Goal: Navigation & Orientation: Find specific page/section

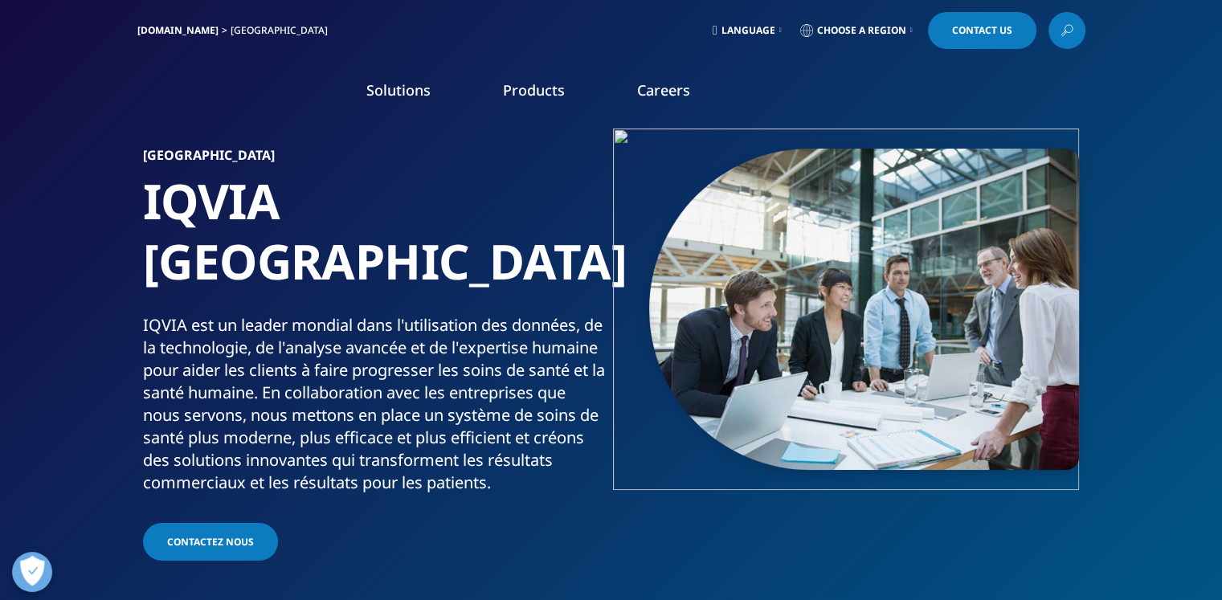
click at [679, 96] on link "Careers" at bounding box center [663, 89] width 53 height 19
click at [649, 88] on link "Careers" at bounding box center [663, 89] width 53 height 19
click at [756, 34] on span "Language" at bounding box center [749, 30] width 54 height 13
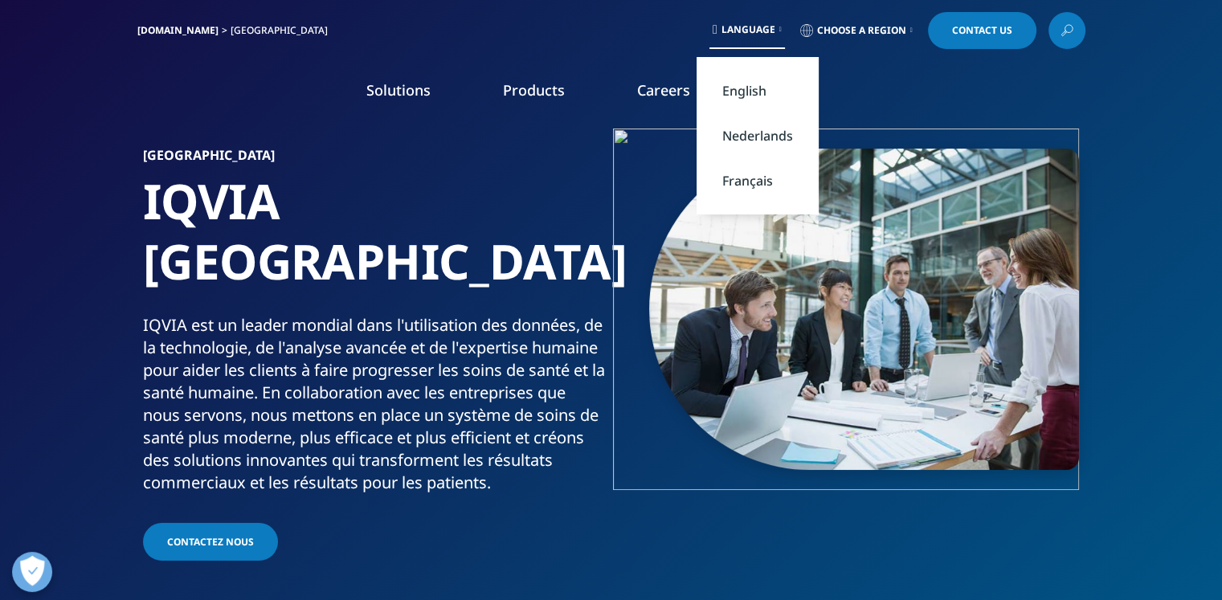
click at [756, 172] on link "Français" at bounding box center [758, 180] width 122 height 45
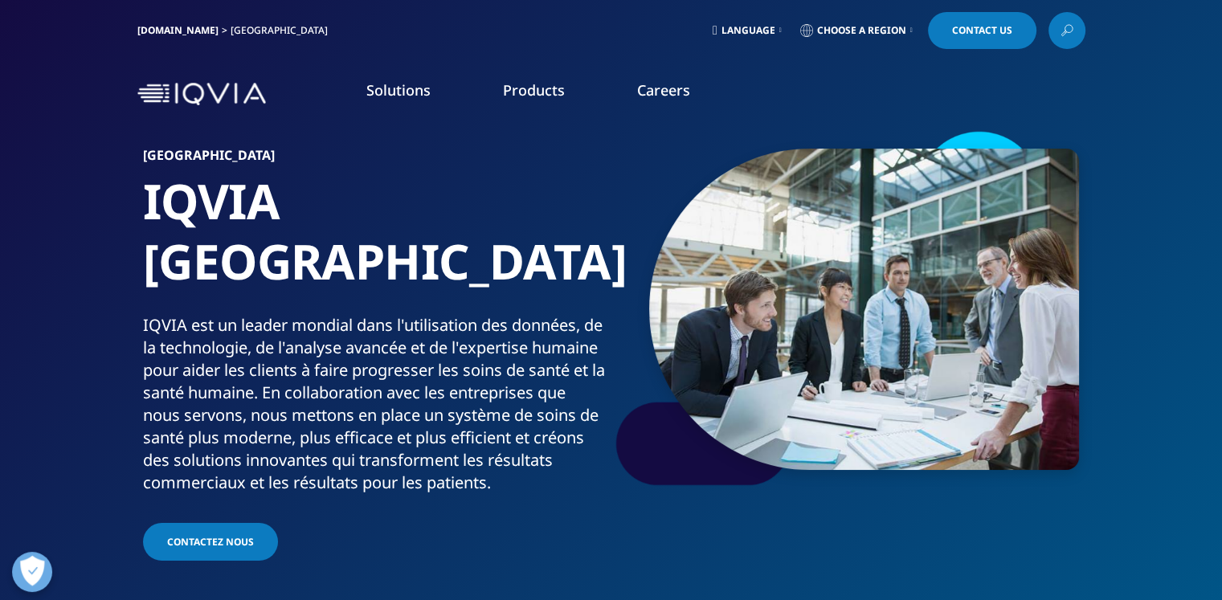
click at [769, 27] on link "Language" at bounding box center [748, 30] width 76 height 37
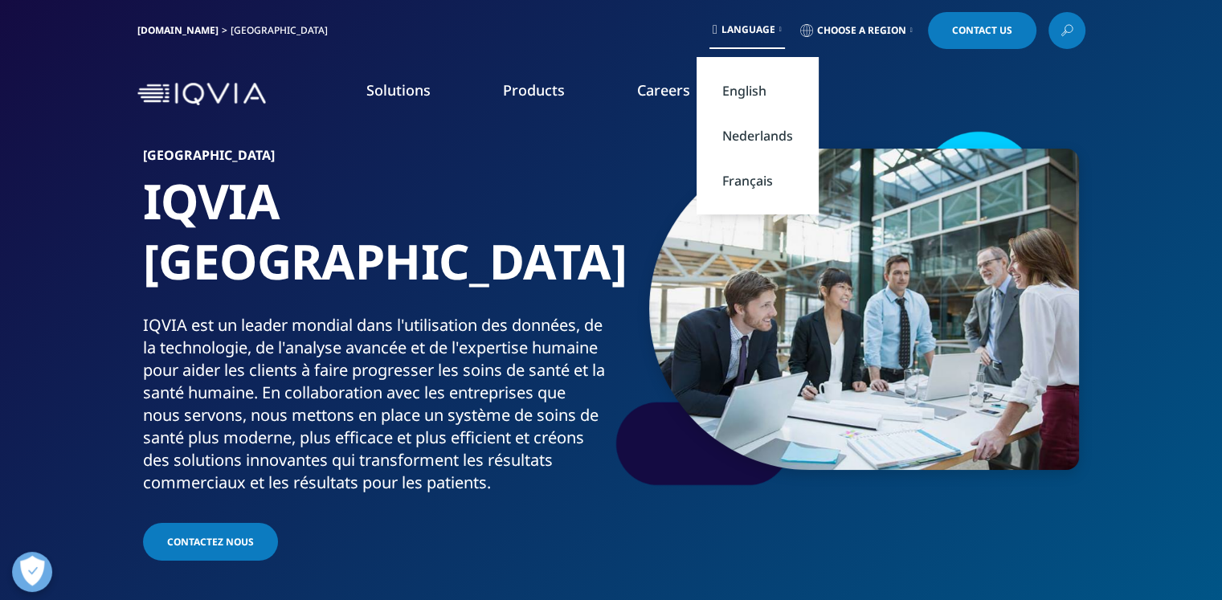
click at [569, 207] on h1 "IQVIA [GEOGRAPHIC_DATA]" at bounding box center [374, 242] width 462 height 143
click at [889, 30] on span "Choose a Region" at bounding box center [861, 30] width 89 height 13
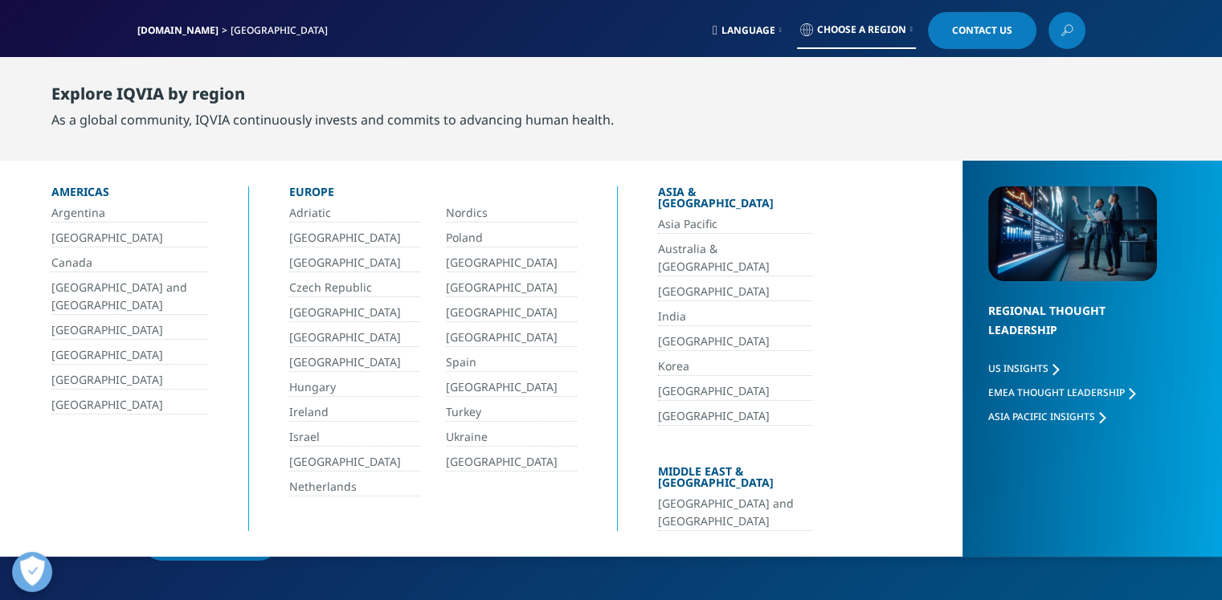
click at [889, 30] on span "Choose a Region" at bounding box center [861, 29] width 89 height 13
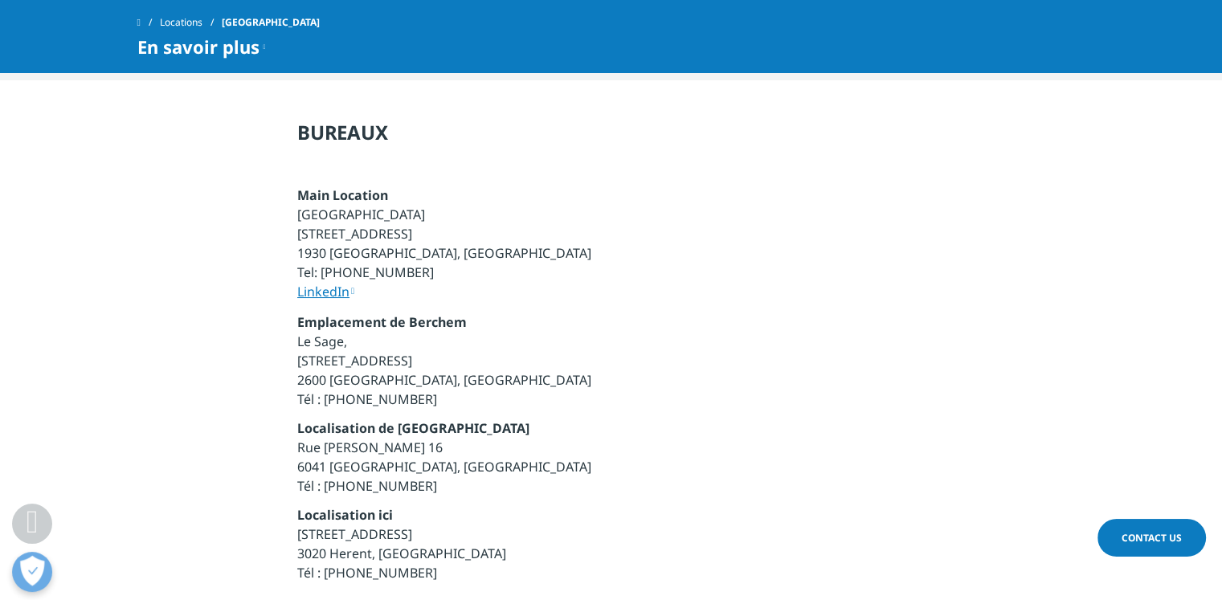
scroll to position [4903, 0]
